Goal: Information Seeking & Learning: Find specific page/section

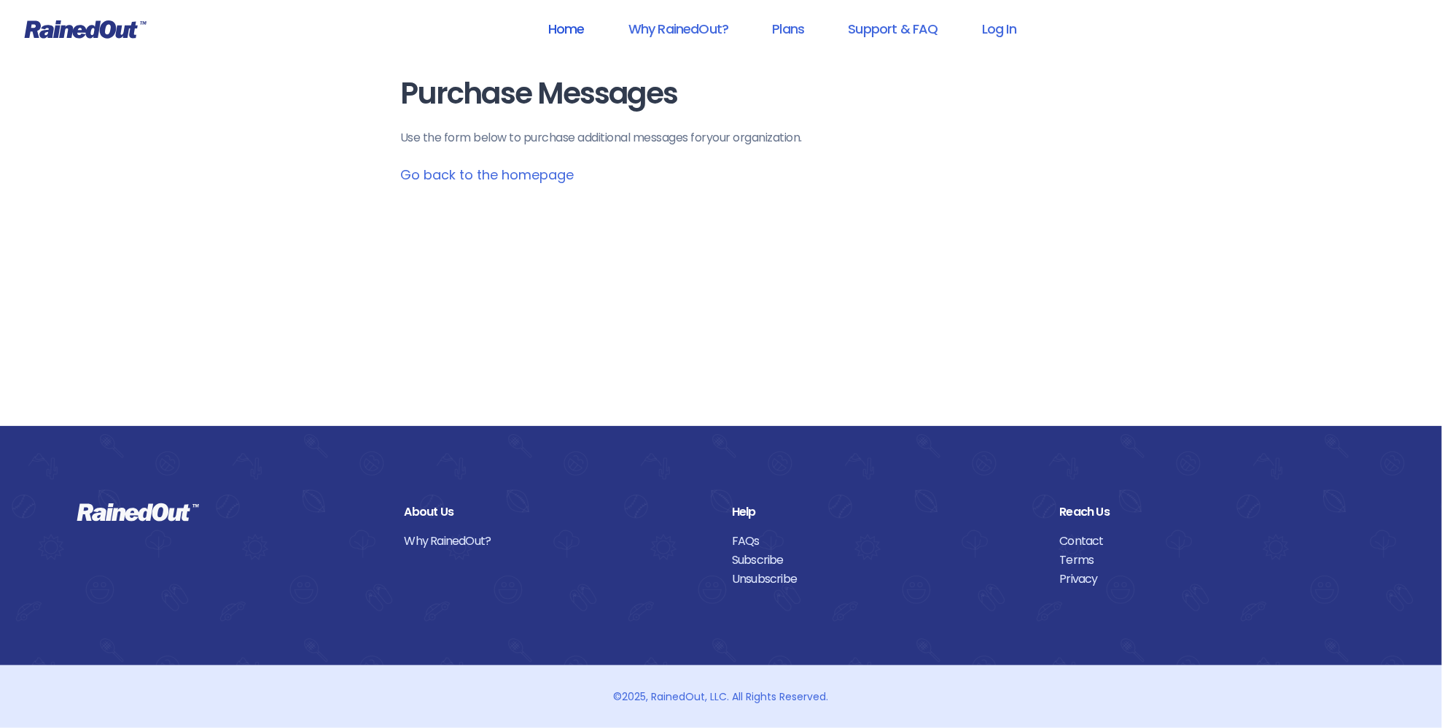
click at [570, 28] on link "Home" at bounding box center [566, 28] width 74 height 33
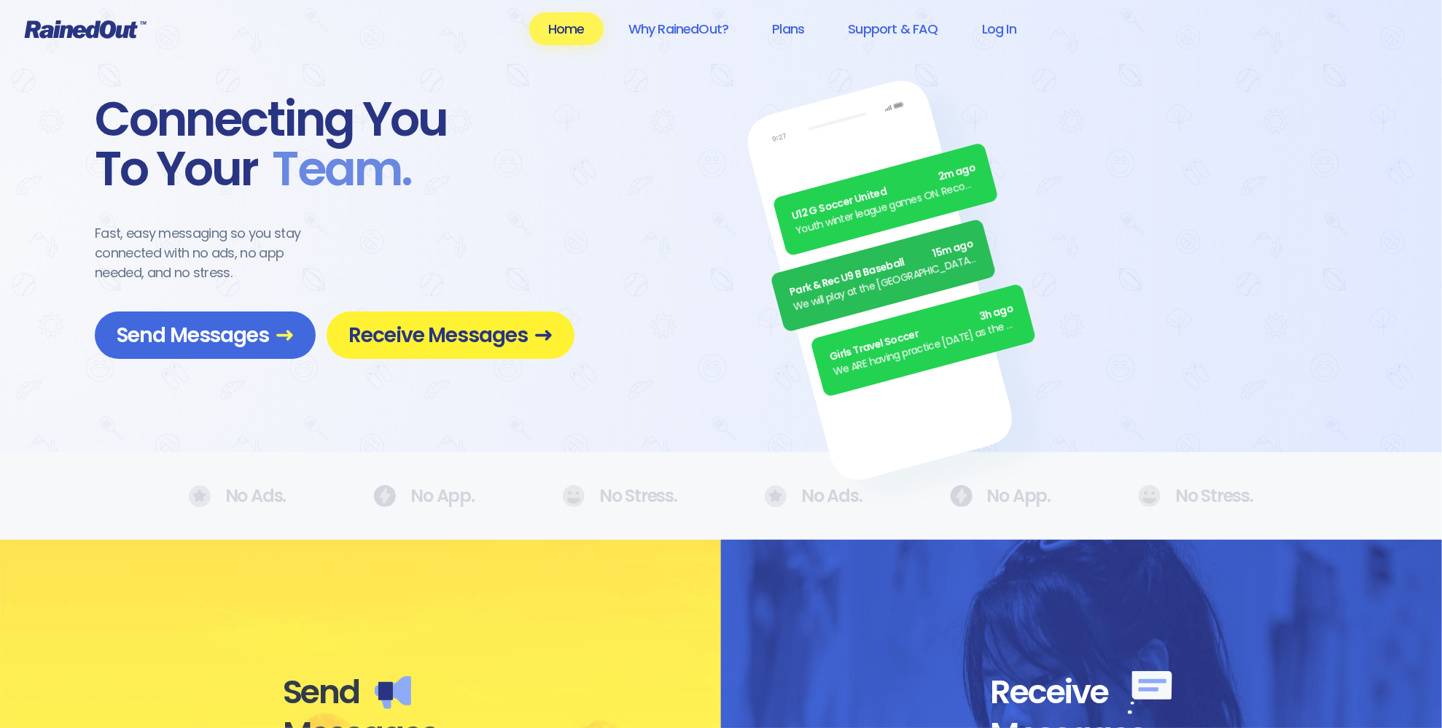
click at [422, 342] on span "Receive Messages" at bounding box center [451, 335] width 204 height 26
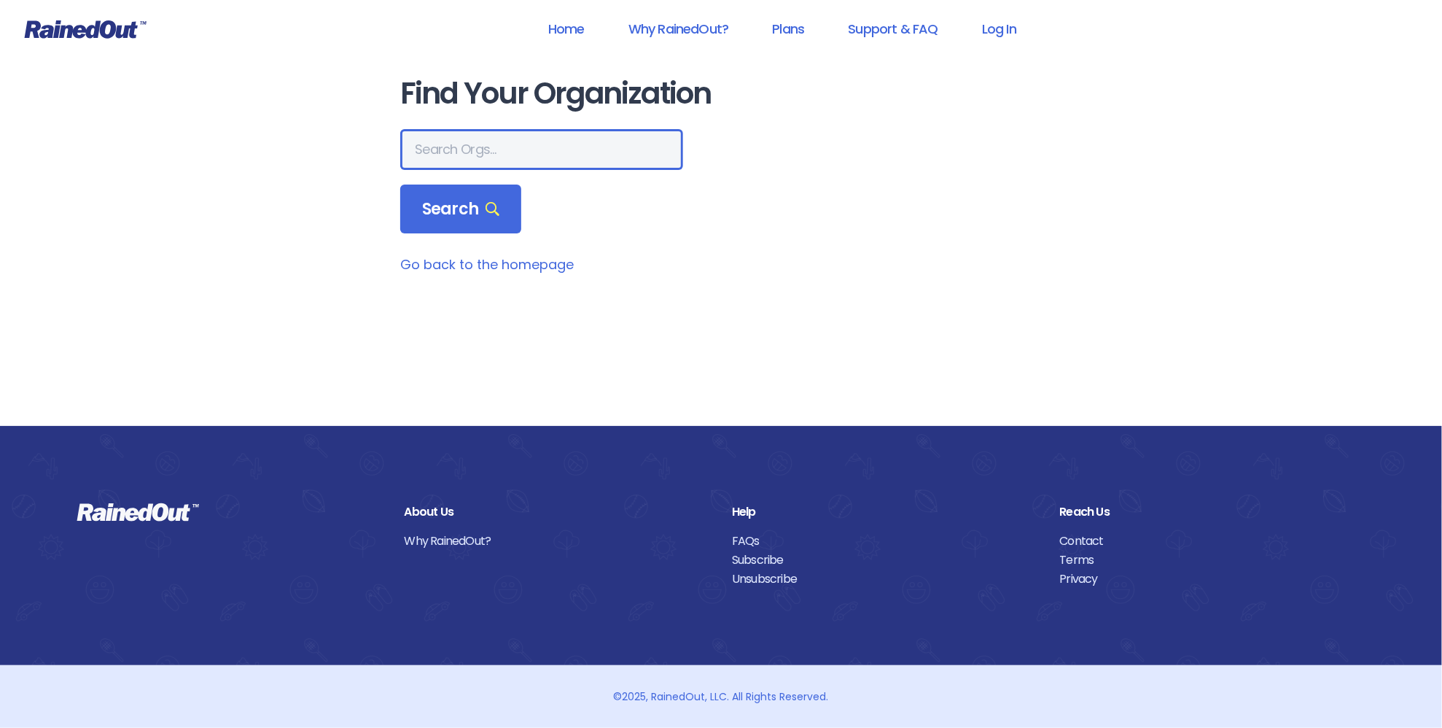
click at [546, 147] on input "text" at bounding box center [541, 149] width 283 height 41
type input "san marcos ca"
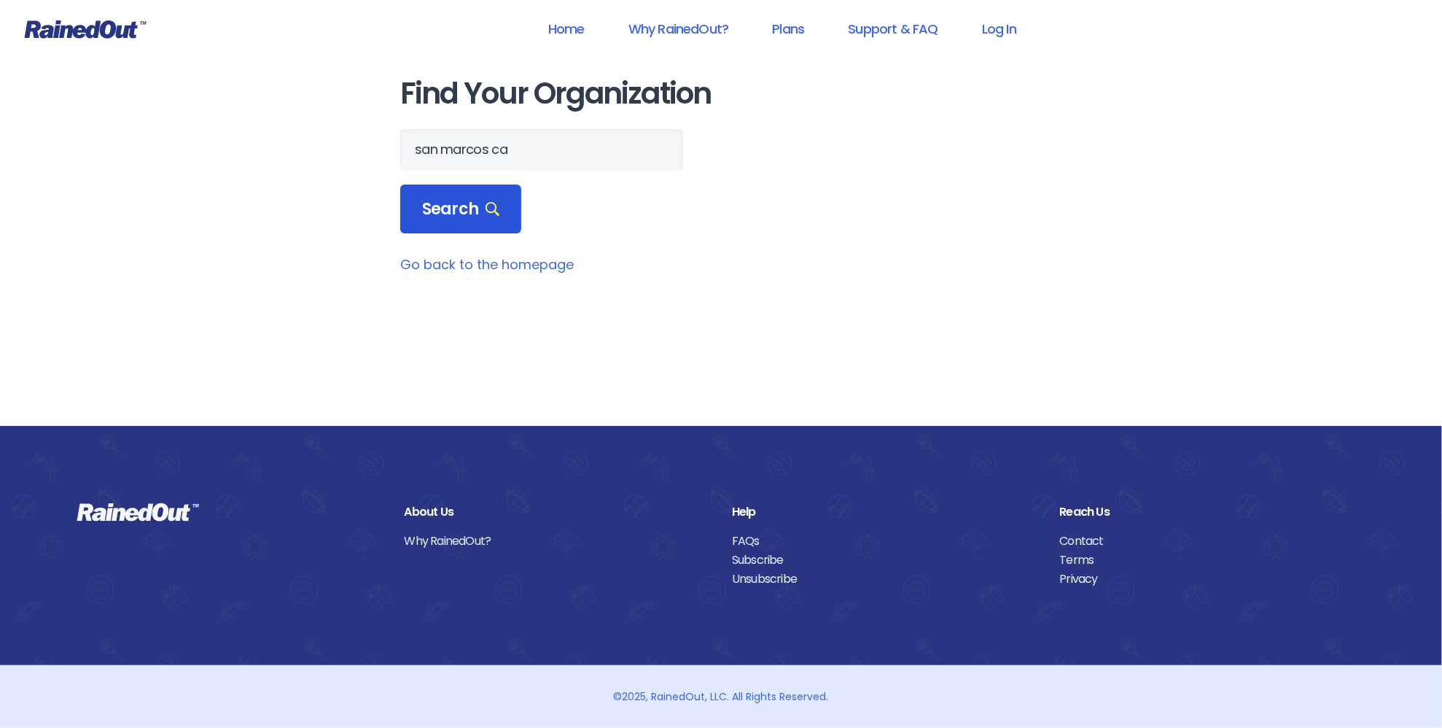
click at [419, 204] on div "Search" at bounding box center [460, 209] width 121 height 50
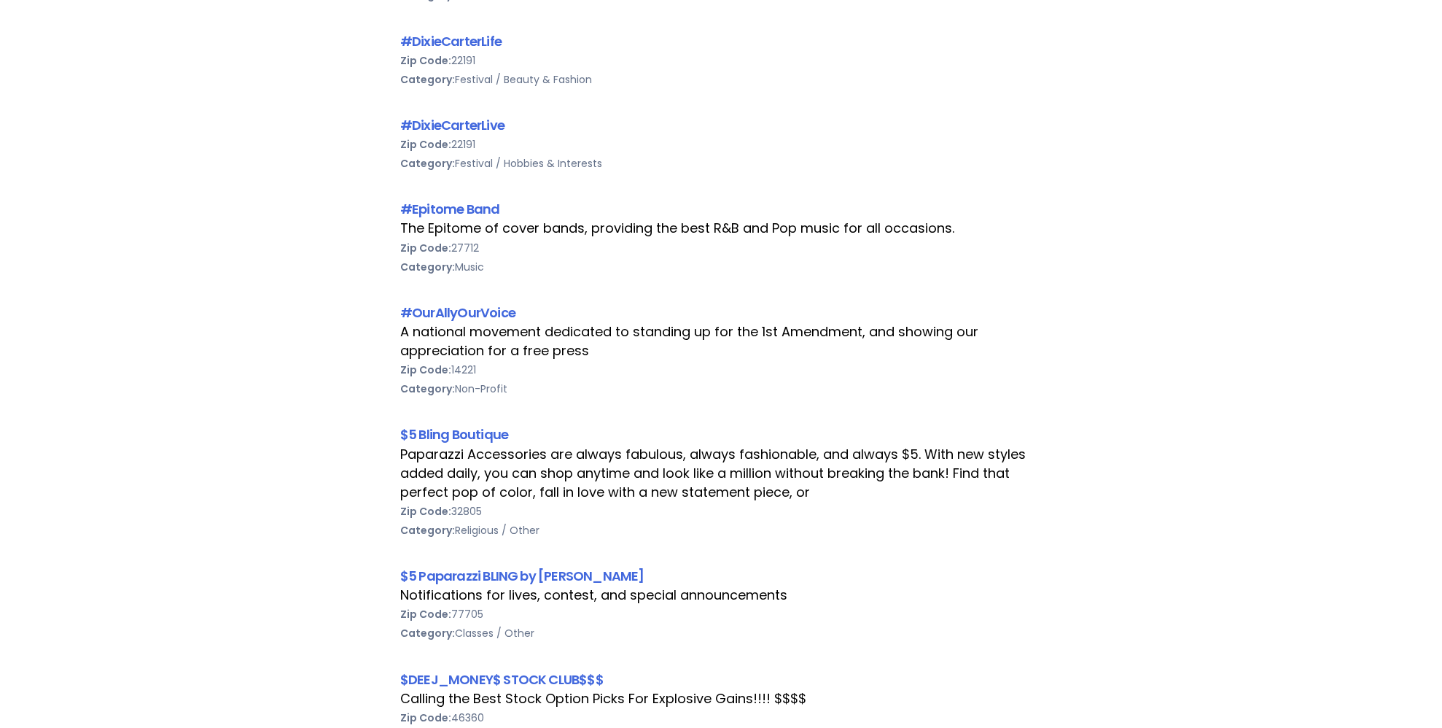
scroll to position [1167, 0]
